Goal: Communication & Community: Participate in discussion

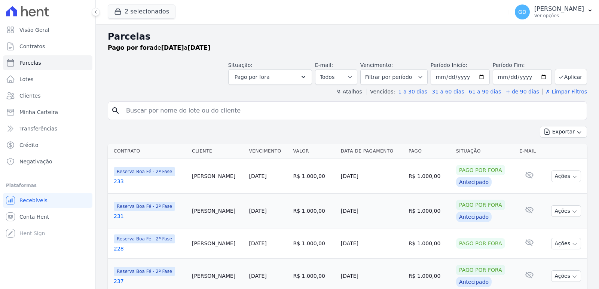
select select
click at [17, 263] on div "Abrir mensagem da Intercom" at bounding box center [15, 271] width 25 height 25
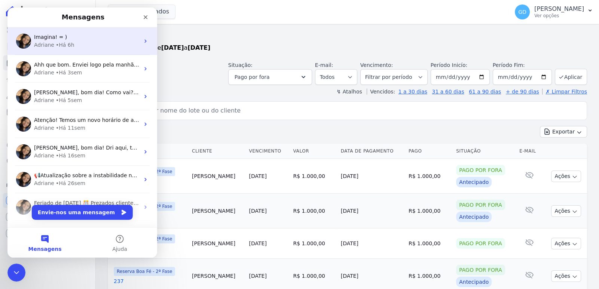
scroll to position [0, 0]
click at [71, 39] on div "Imagina! = )" at bounding box center [87, 37] width 106 height 8
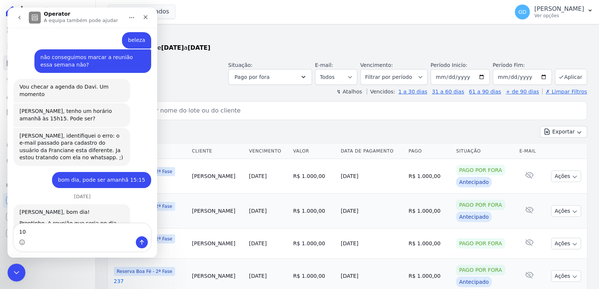
scroll to position [2121, 0]
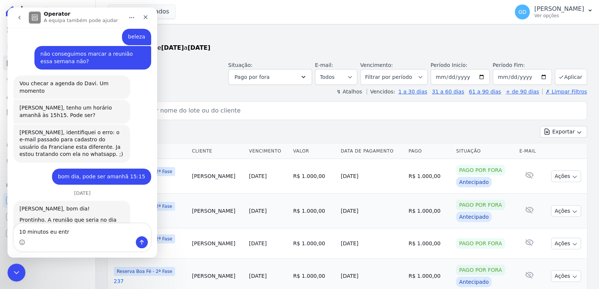
type textarea "10 minutos eu entro"
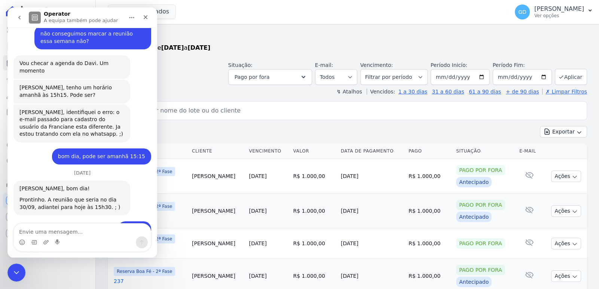
scroll to position [2143, 0]
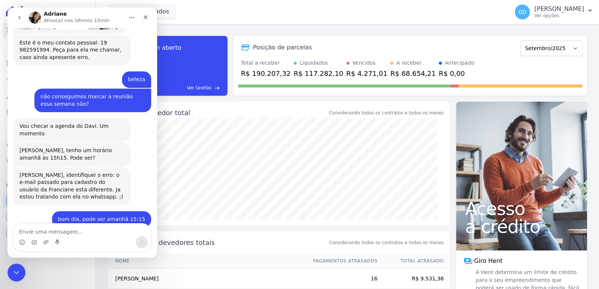
scroll to position [2143, 0]
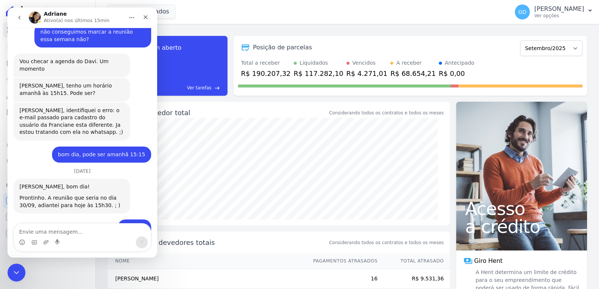
click at [65, 235] on textarea "Envie uma mensagem..." at bounding box center [82, 230] width 137 height 13
type textarea "b"
type textarea "vamos lá"
